Goal: Information Seeking & Learning: Learn about a topic

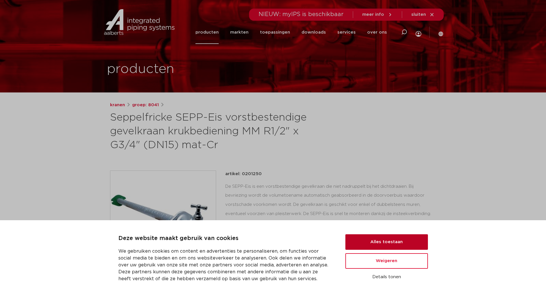
click at [375, 241] on button "Alles toestaan" at bounding box center [387, 241] width 83 height 15
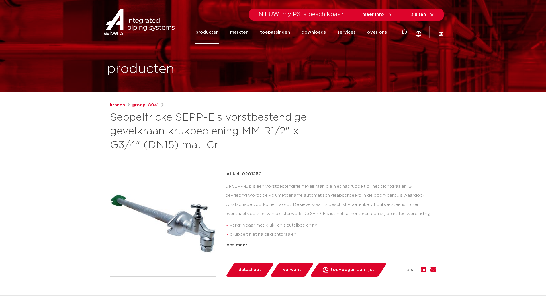
click at [185, 209] on img at bounding box center [163, 224] width 106 height 106
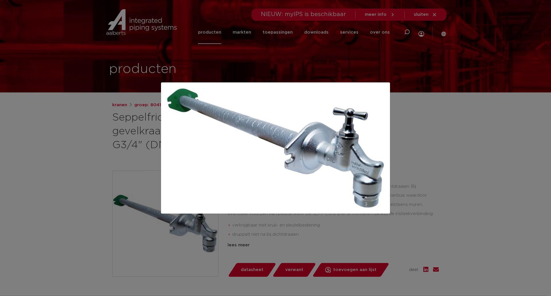
click at [393, 150] on div at bounding box center [275, 148] width 551 height 296
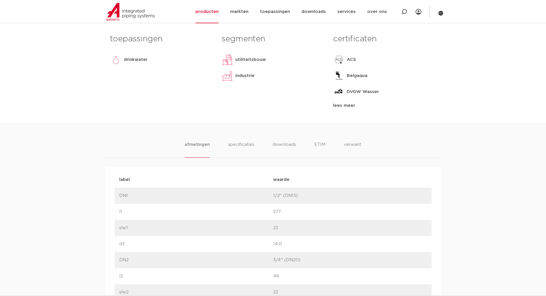
scroll to position [287, 0]
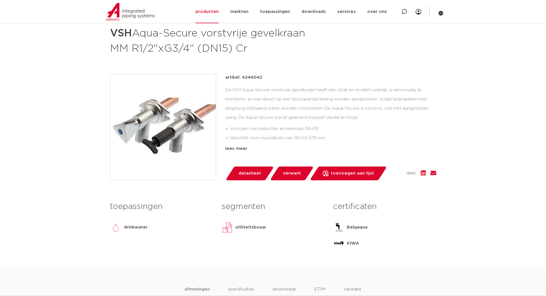
click at [308, 141] on li "Geschikt voor muurdiktes van 110 tot 378 mm" at bounding box center [333, 137] width 207 height 9
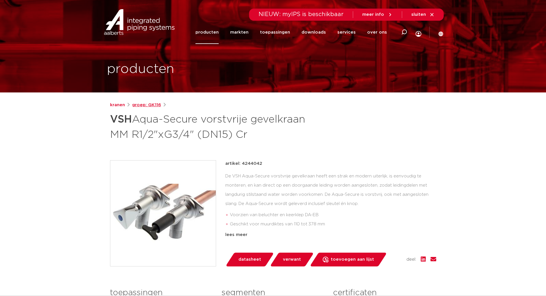
click at [156, 106] on link "groep: GK116" at bounding box center [146, 105] width 29 height 7
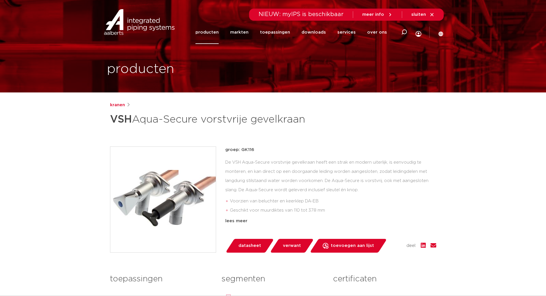
click at [205, 34] on link "producten" at bounding box center [207, 32] width 23 height 23
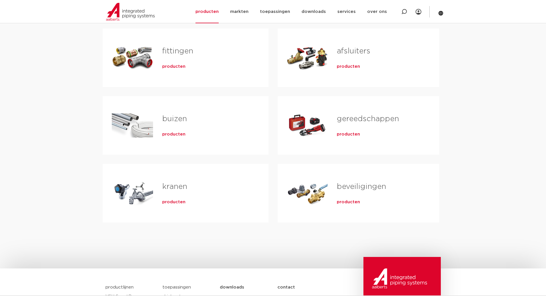
click at [135, 200] on div "Tabs. Open items met enter of spatie, sluit af met escape en navigeer met de pi…" at bounding box center [132, 193] width 41 height 40
click at [174, 209] on div "kranen producten" at bounding box center [206, 193] width 106 height 40
click at [176, 203] on span "producten" at bounding box center [173, 202] width 23 height 6
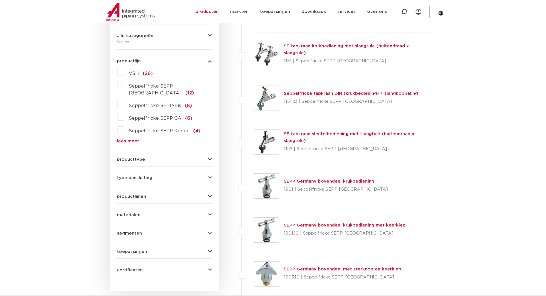
scroll to position [143, 0]
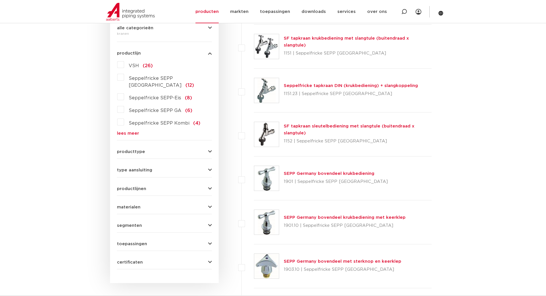
click at [172, 149] on button "producttype" at bounding box center [164, 151] width 95 height 4
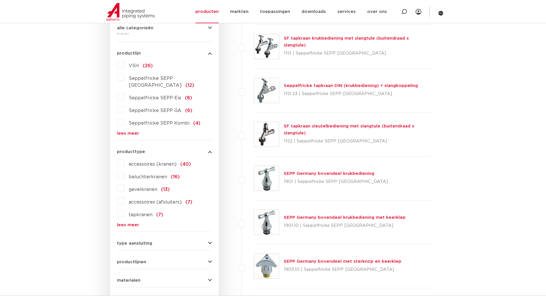
click at [159, 184] on label "gevelkranen (13)" at bounding box center [147, 188] width 46 height 9
click at [0, 0] on input "gevelkranen (13)" at bounding box center [0, 0] width 0 height 0
click at [149, 187] on span "gevelkranen" at bounding box center [143, 189] width 29 height 5
click at [0, 0] on input "gevelkranen (13)" at bounding box center [0, 0] width 0 height 0
click at [149, 187] on span "gevelkranen" at bounding box center [143, 189] width 29 height 5
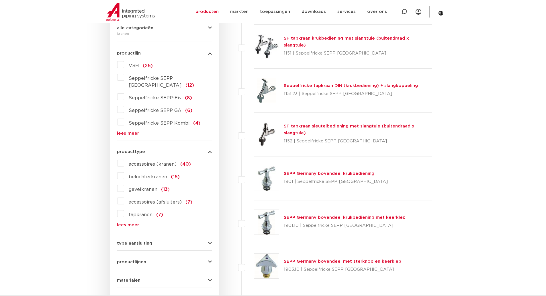
click at [0, 0] on input "gevelkranen (13)" at bounding box center [0, 0] width 0 height 0
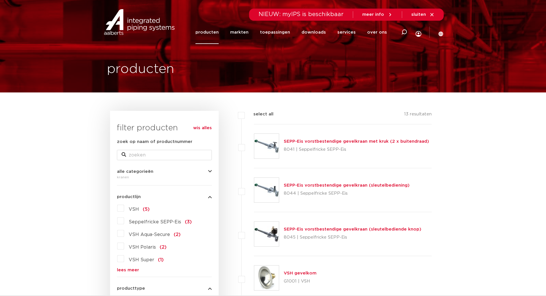
click at [339, 143] on link "SEPP-Eis vorstbestendige gevelkraan met kruk (2 x buitendraad)" at bounding box center [356, 141] width 145 height 4
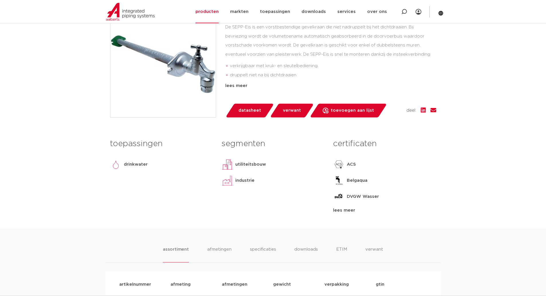
scroll to position [57, 0]
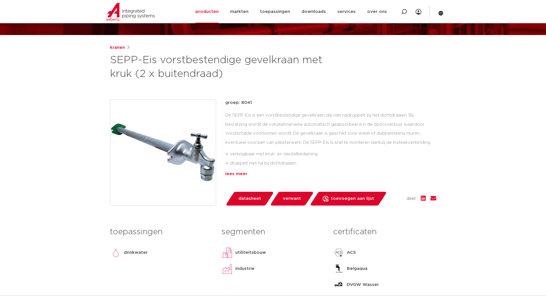
click at [238, 172] on div "lees meer" at bounding box center [330, 173] width 211 height 7
